Goal: Information Seeking & Learning: Learn about a topic

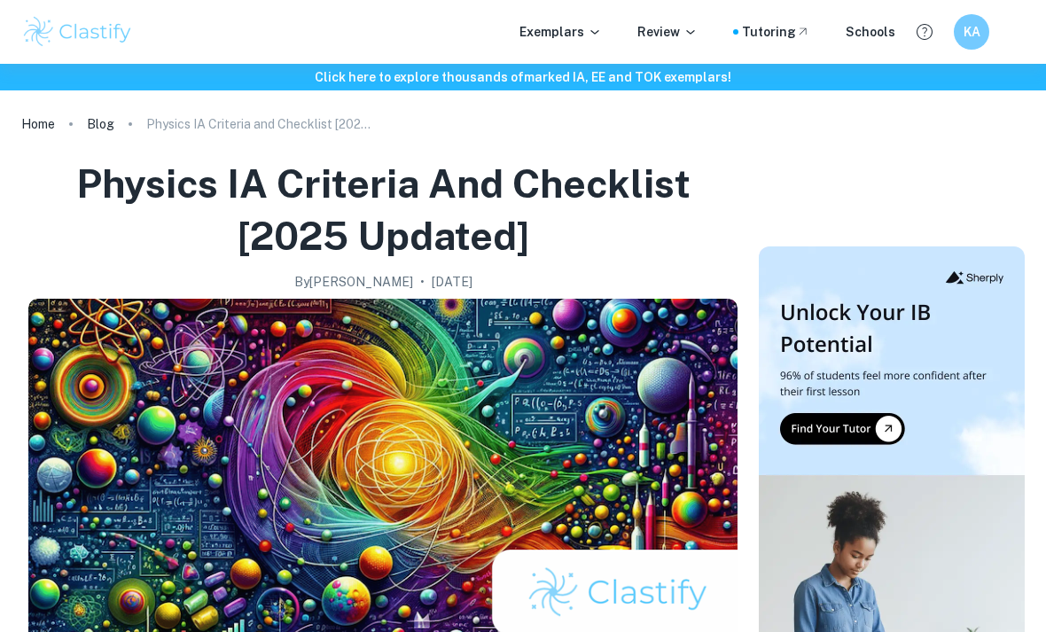
scroll to position [92, 0]
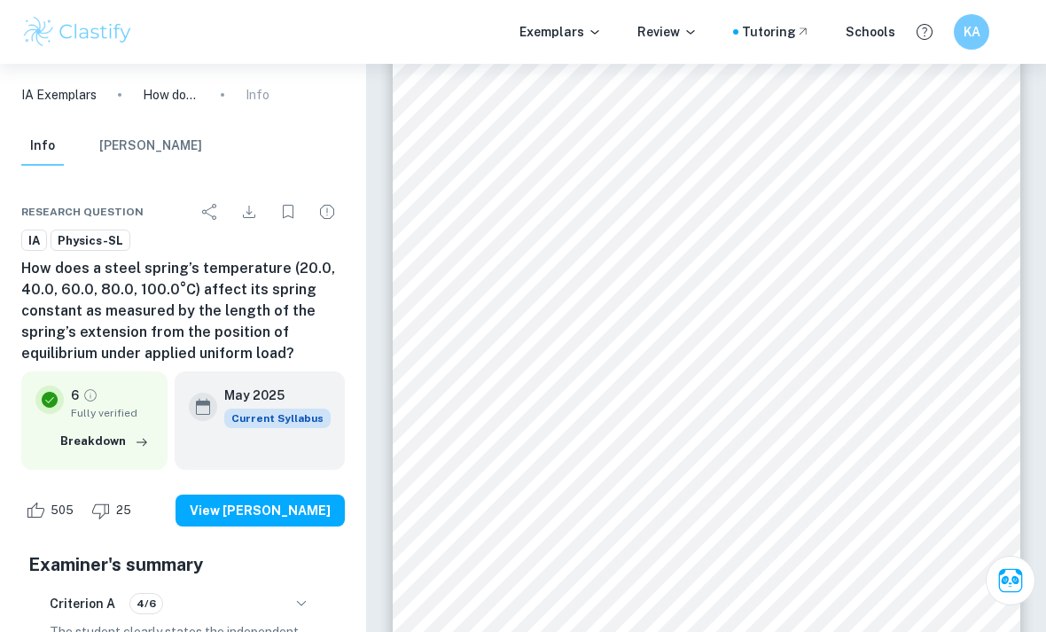
scroll to position [11062, 0]
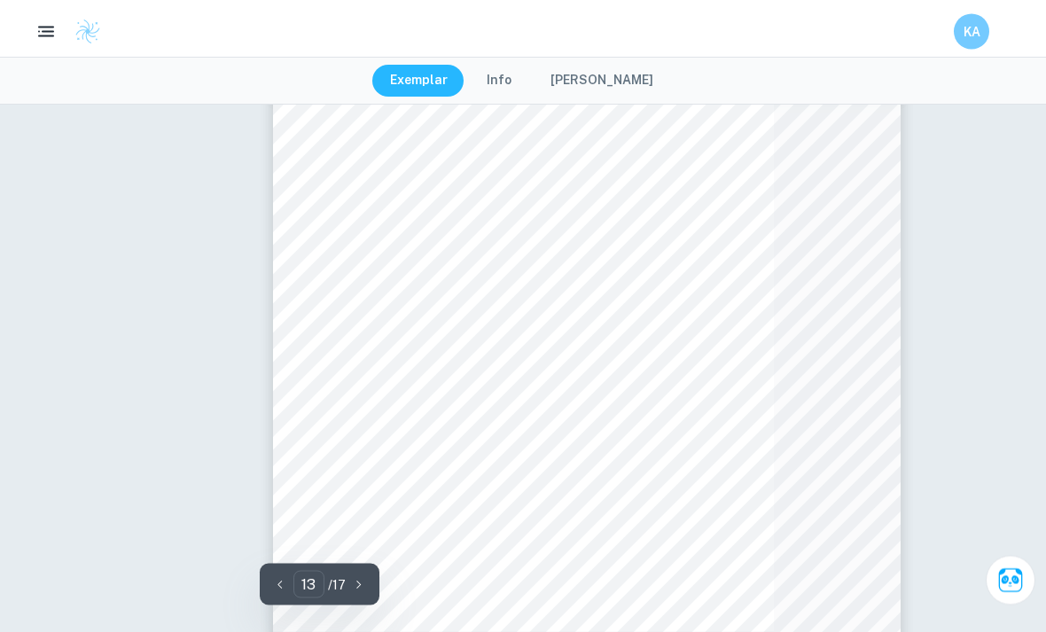
type input "4"
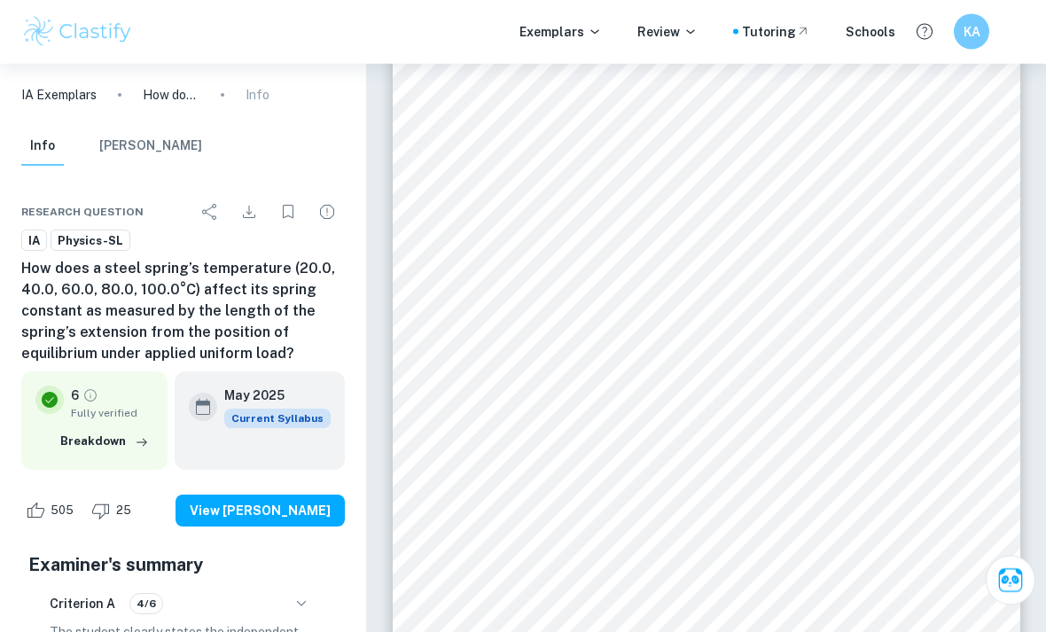
scroll to position [2708, 0]
